Goal: Use online tool/utility: Utilize a website feature to perform a specific function

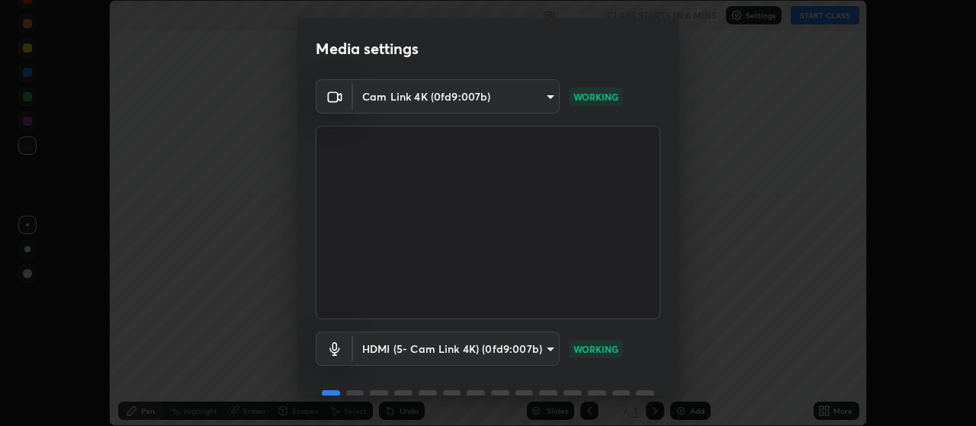
scroll to position [74, 0]
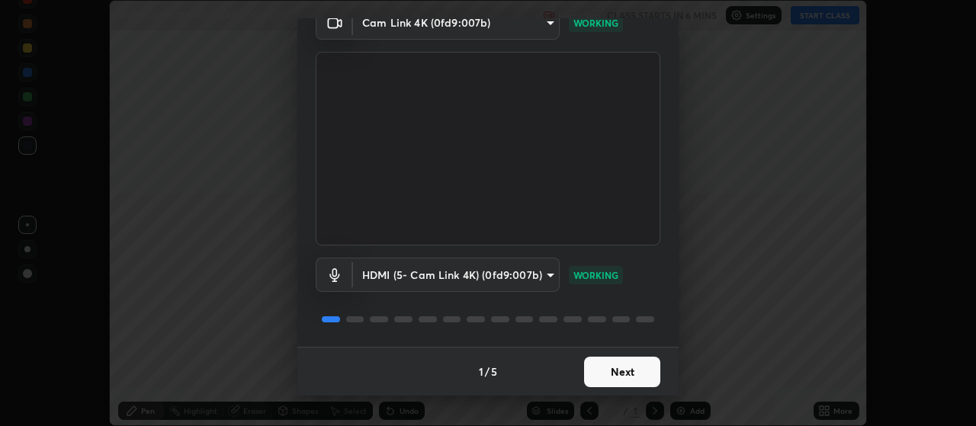
click at [635, 370] on button "Next" at bounding box center [622, 372] width 76 height 30
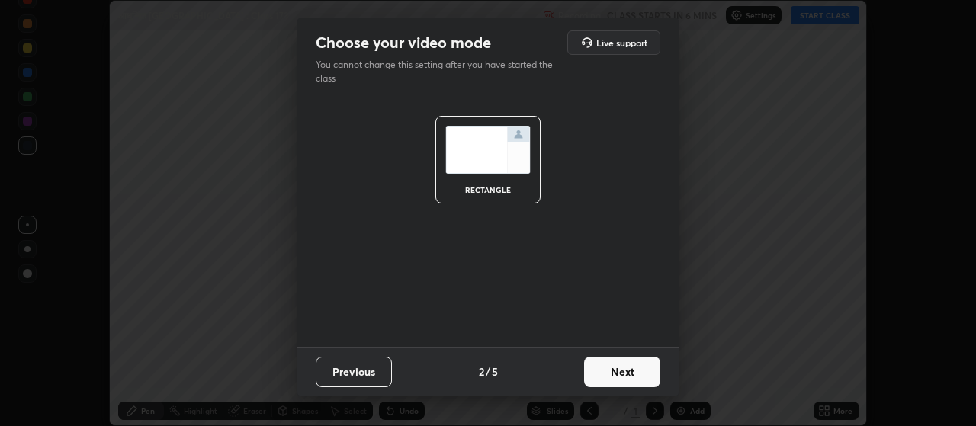
scroll to position [0, 0]
click at [633, 373] on button "Next" at bounding box center [622, 372] width 76 height 30
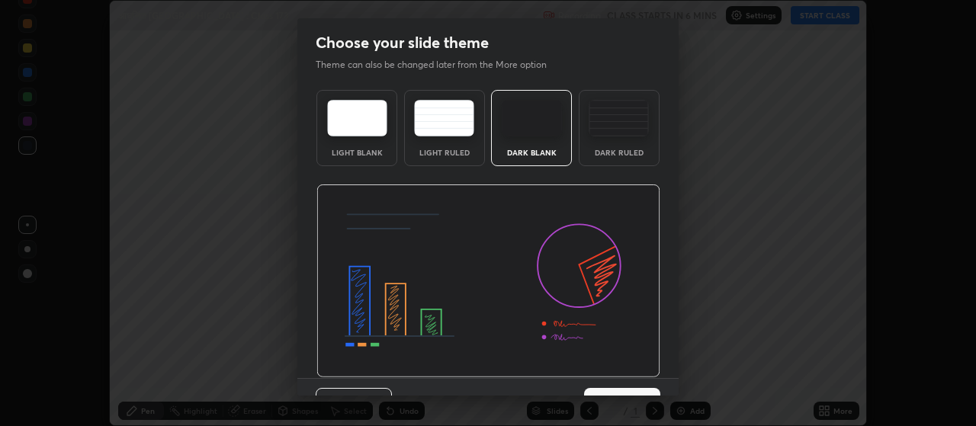
scroll to position [31, 0]
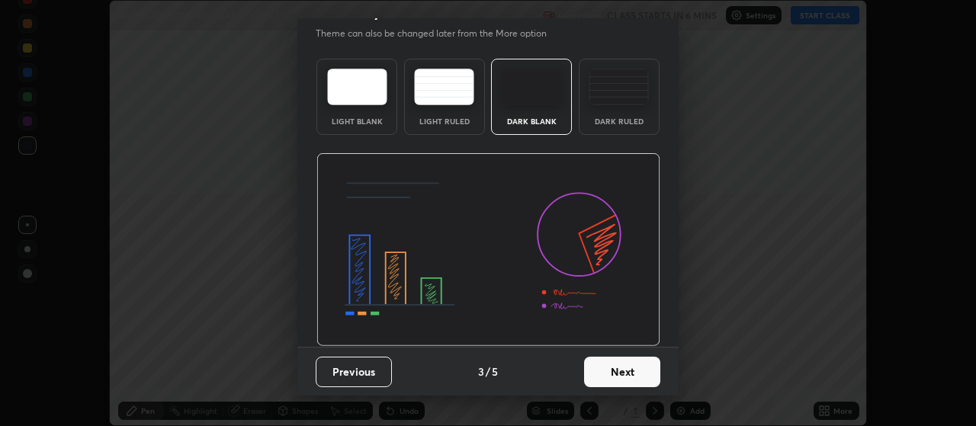
click at [636, 374] on button "Next" at bounding box center [622, 372] width 76 height 30
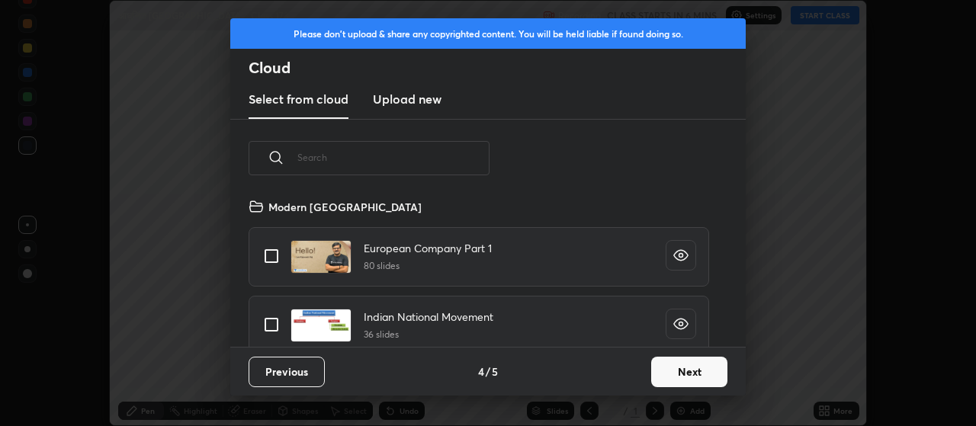
scroll to position [149, 489]
click at [681, 378] on button "Next" at bounding box center [689, 372] width 76 height 30
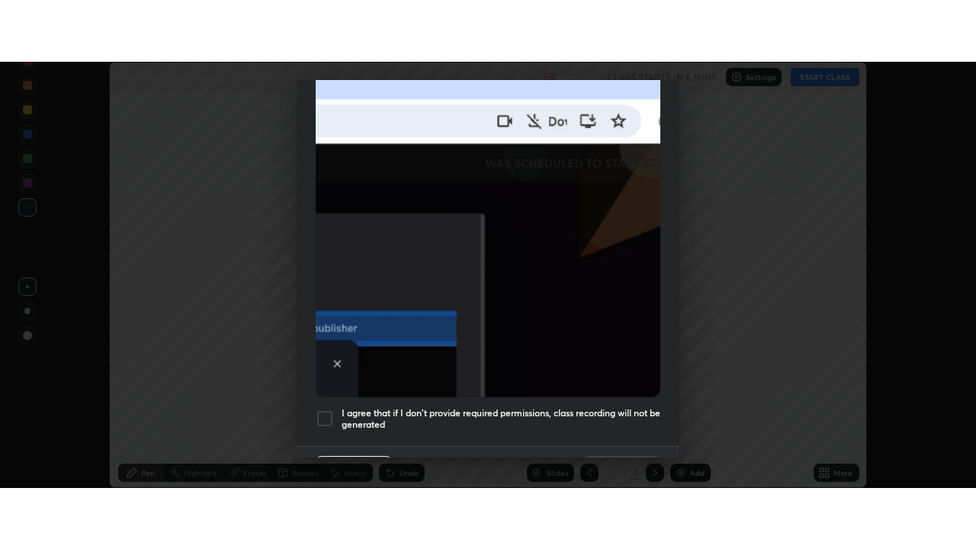
scroll to position [385, 0]
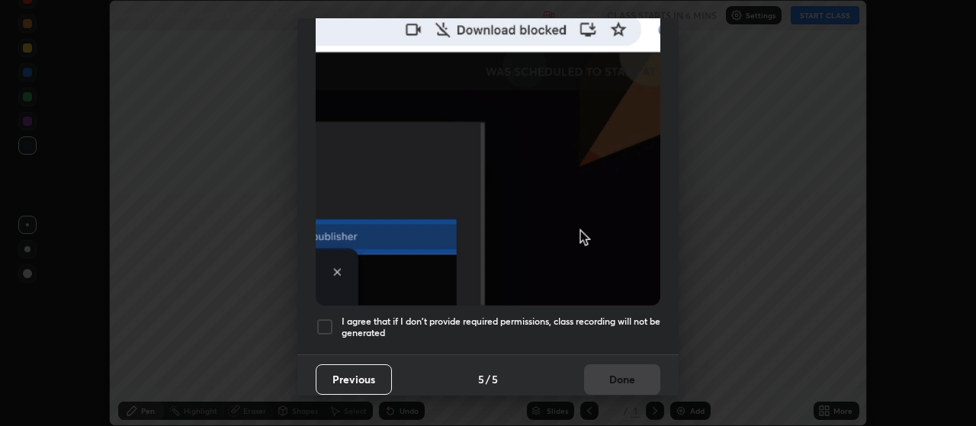
click at [325, 318] on div at bounding box center [325, 327] width 18 height 18
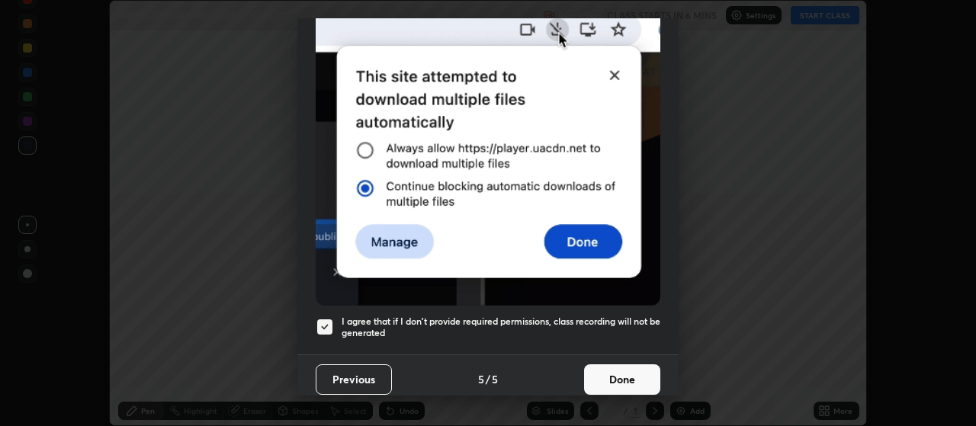
click at [615, 369] on button "Done" at bounding box center [622, 379] width 76 height 30
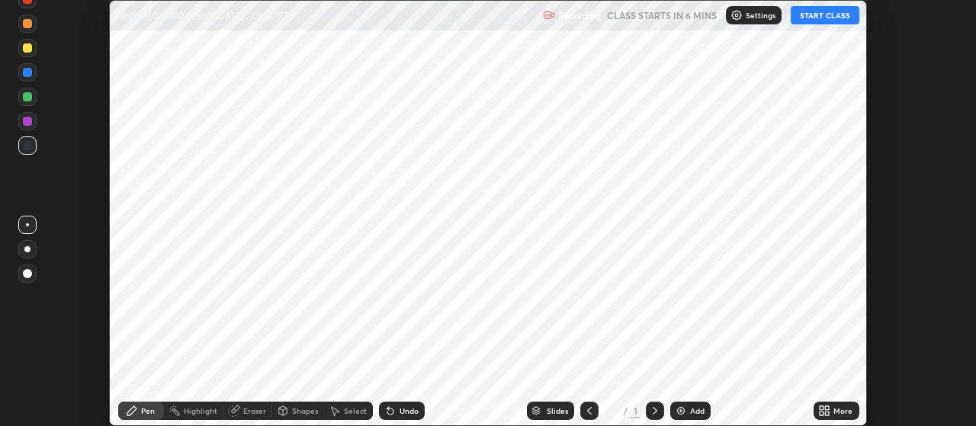
click at [841, 414] on div "More" at bounding box center [842, 411] width 19 height 8
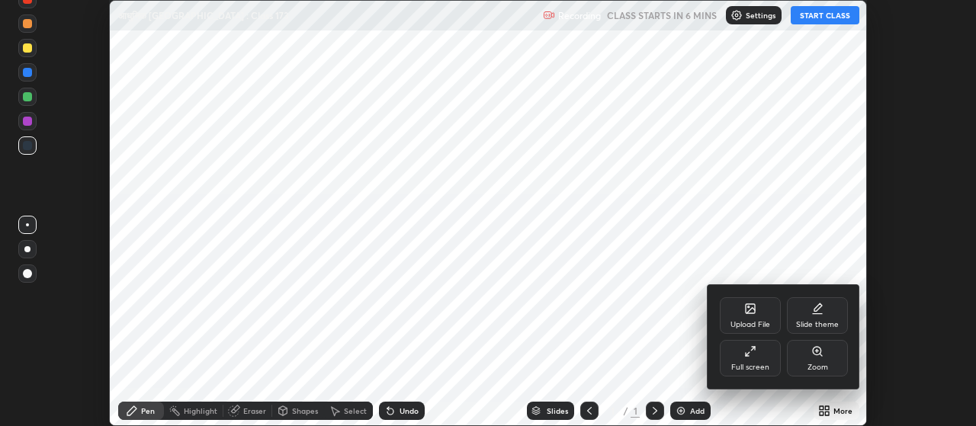
click at [770, 362] on div "Full screen" at bounding box center [749, 358] width 61 height 37
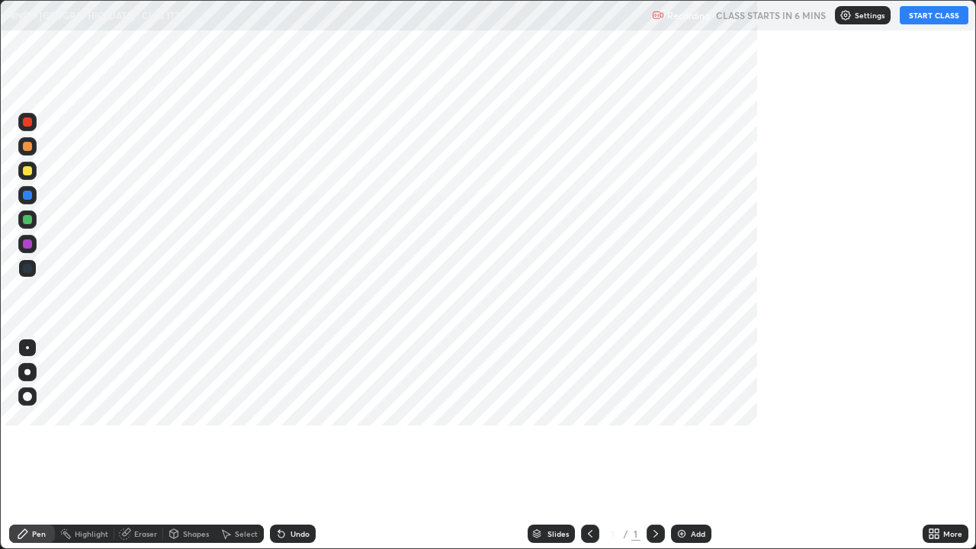
scroll to position [549, 976]
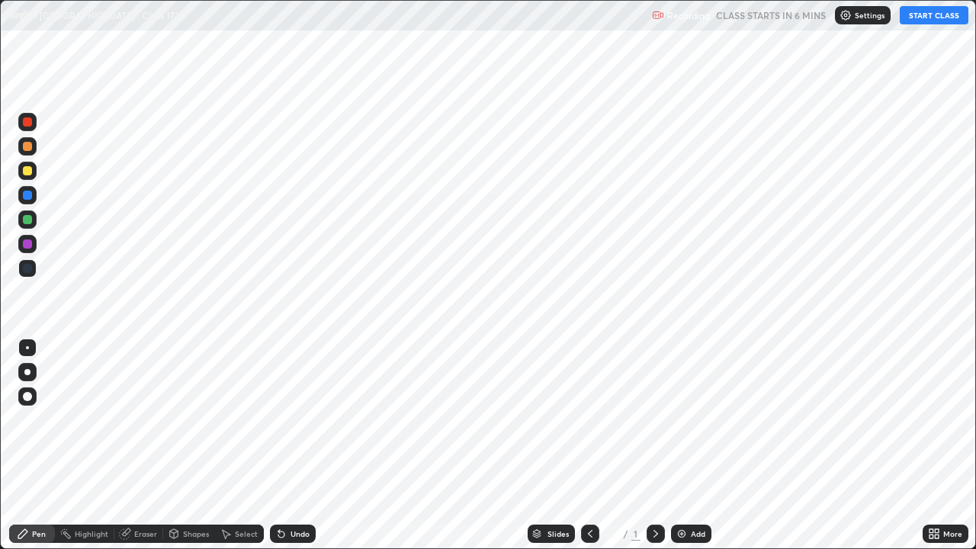
click at [695, 425] on div "Add" at bounding box center [697, 534] width 14 height 8
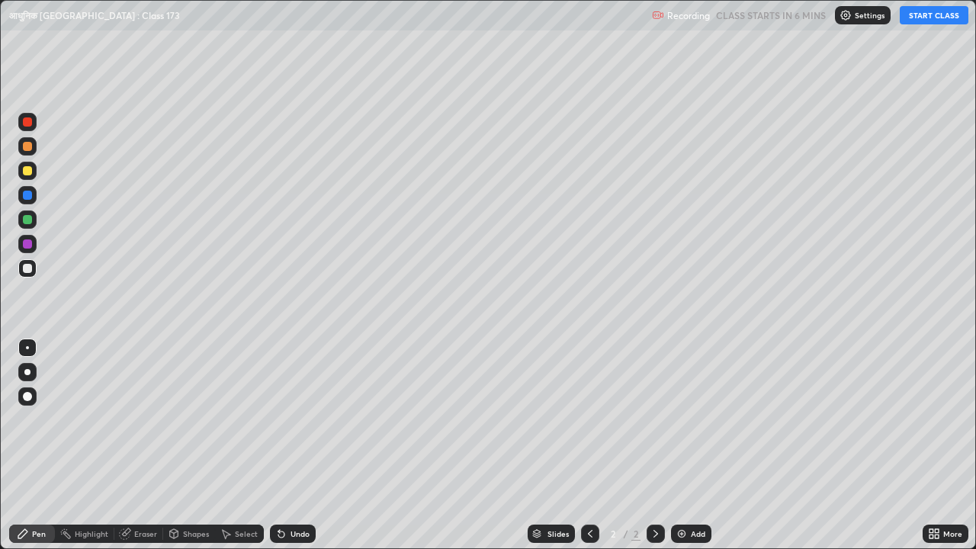
click at [293, 425] on div "Undo" at bounding box center [299, 534] width 19 height 8
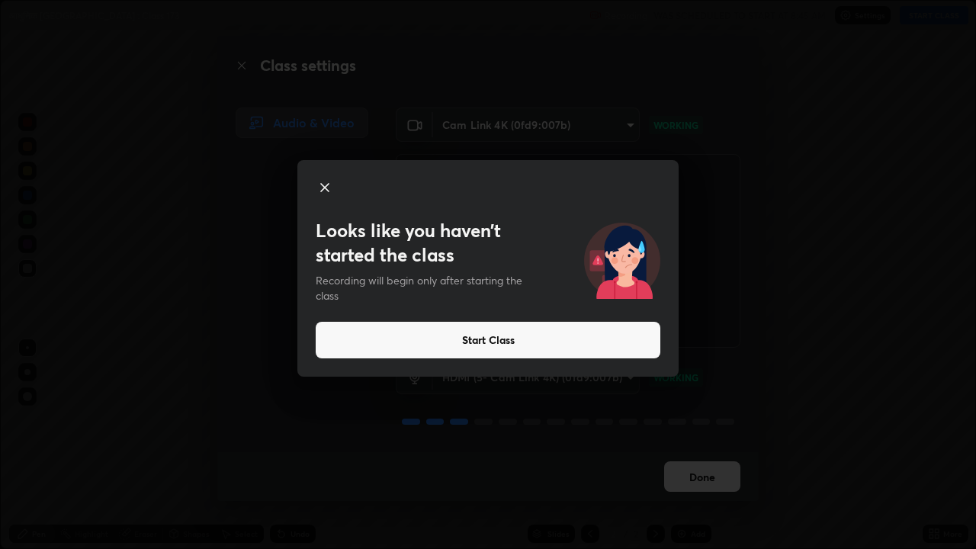
click at [455, 342] on button "Start Class" at bounding box center [488, 340] width 344 height 37
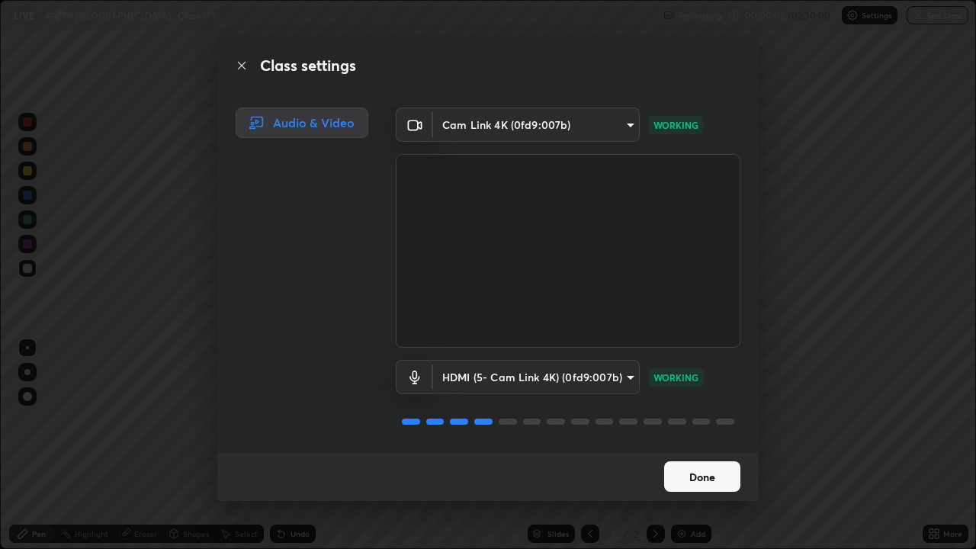
click at [678, 425] on button "Done" at bounding box center [702, 476] width 76 height 30
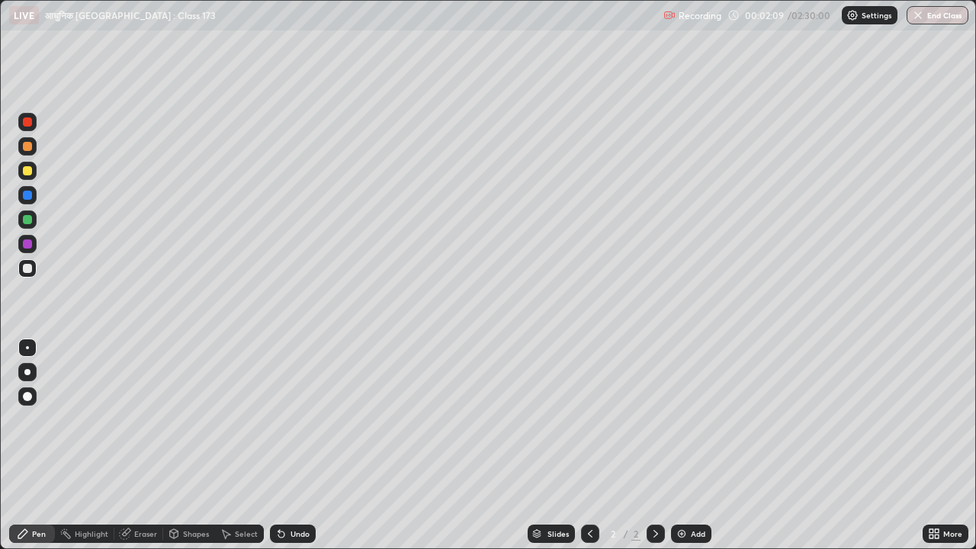
click at [145, 425] on div "Eraser" at bounding box center [145, 534] width 23 height 8
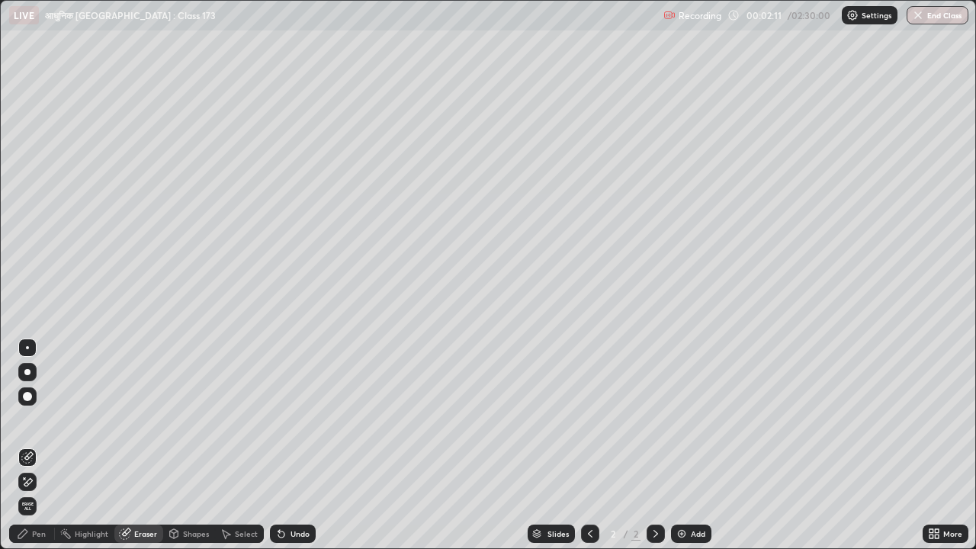
click at [40, 425] on div "Pen" at bounding box center [39, 534] width 14 height 8
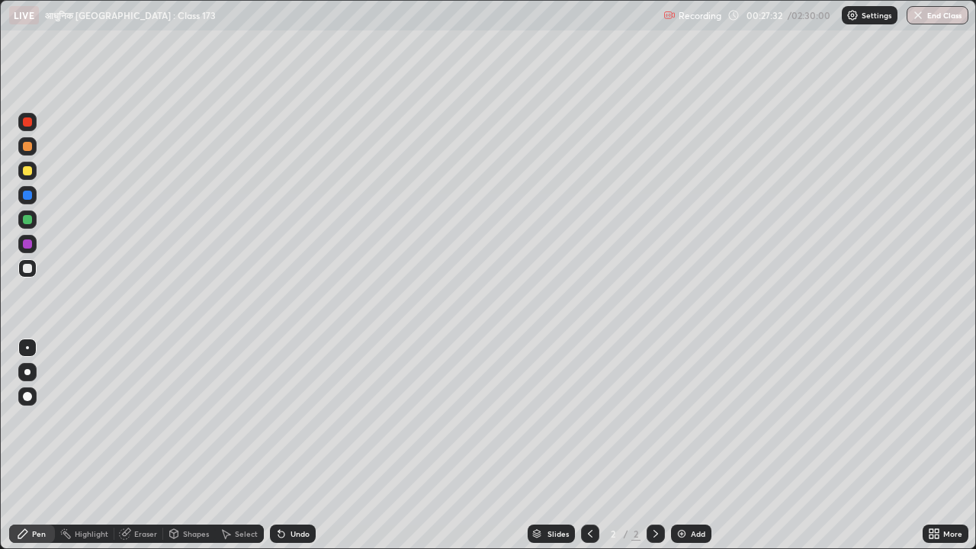
click at [27, 374] on div at bounding box center [27, 372] width 6 height 6
